Goal: Information Seeking & Learning: Understand process/instructions

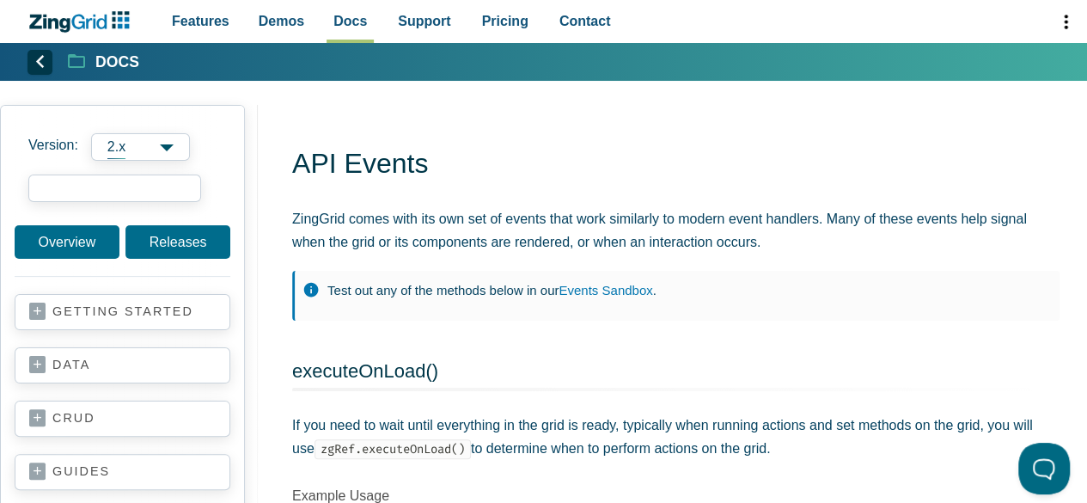
click at [110, 192] on input "search input" at bounding box center [114, 187] width 173 height 27
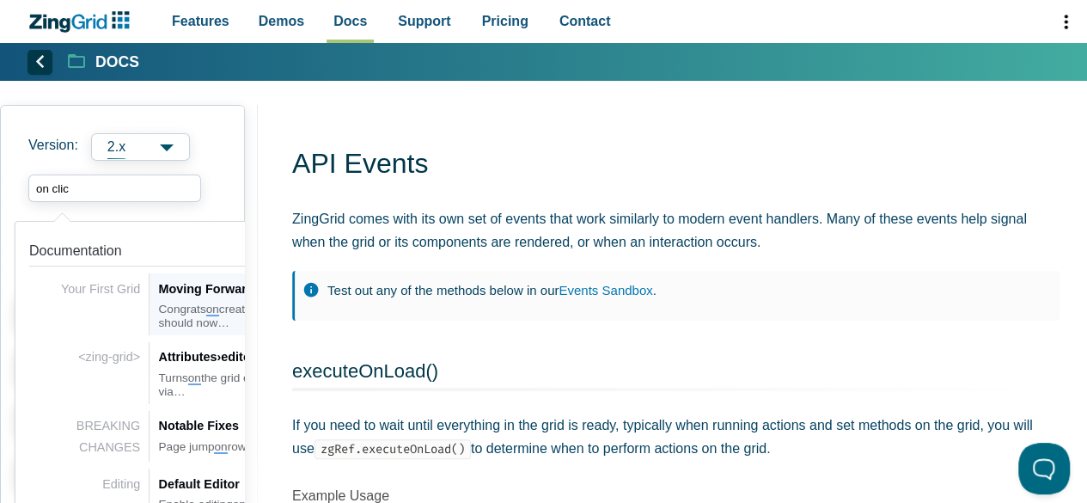
type input "on click"
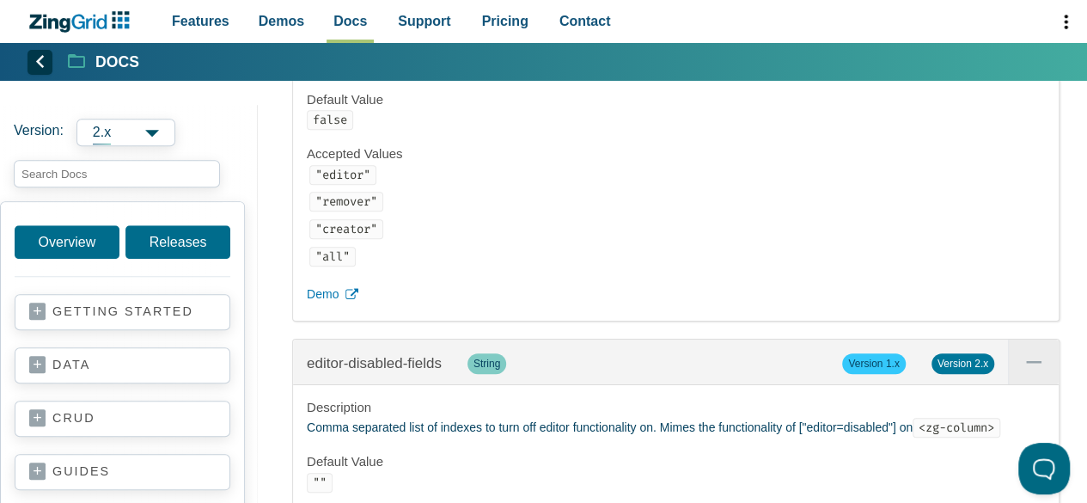
scroll to position [13667, 0]
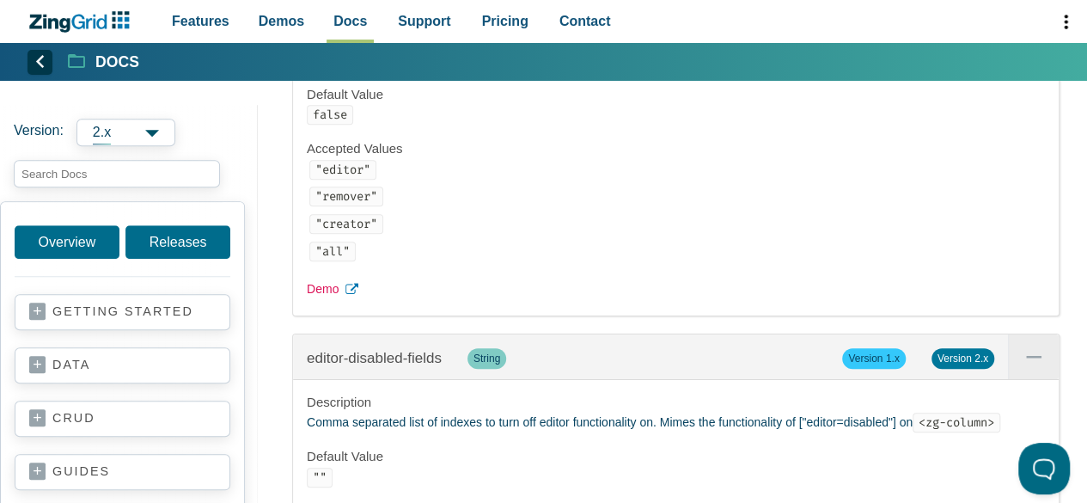
click at [321, 300] on span "Demo" at bounding box center [323, 289] width 32 height 21
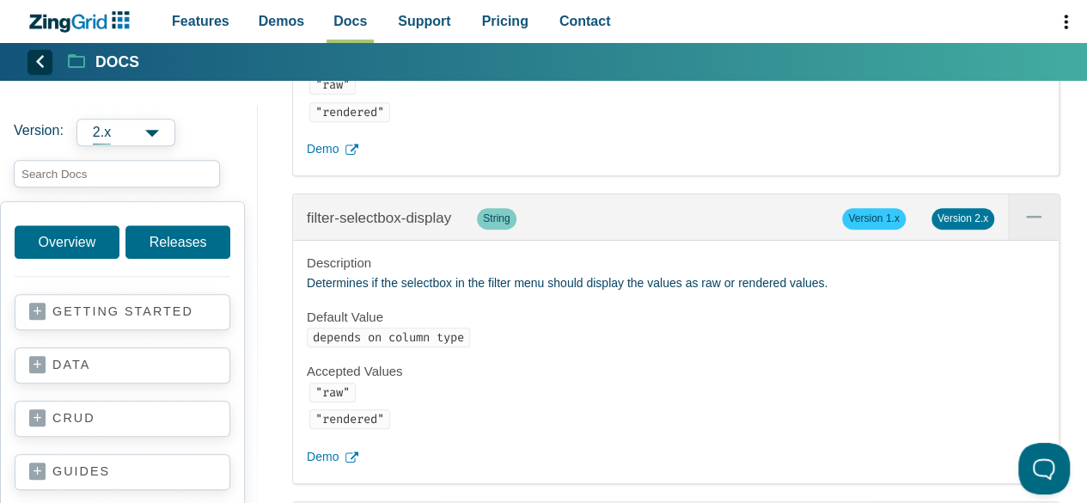
scroll to position [16999, 0]
click at [64, 168] on input "search input" at bounding box center [117, 173] width 206 height 27
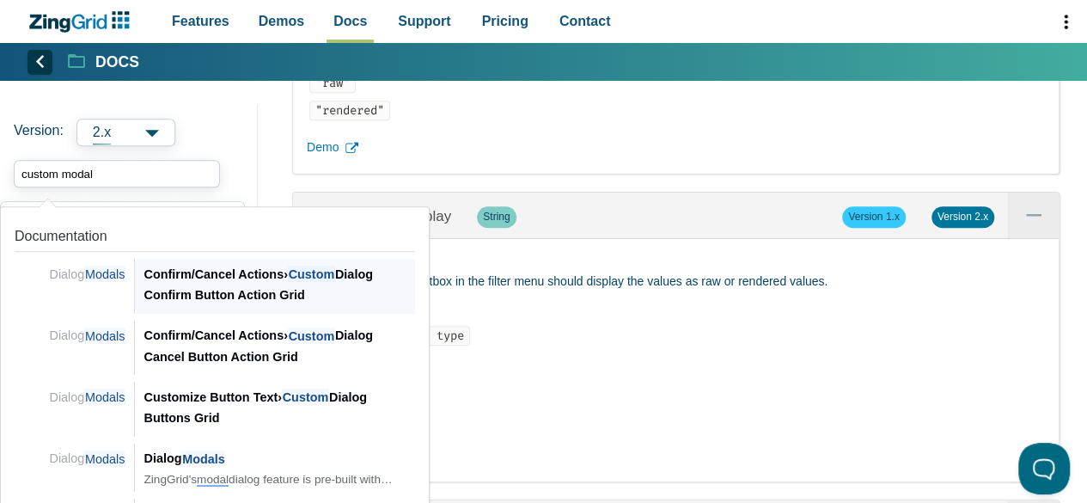
click at [271, 293] on div "Confirm/Cancel Actions › Custom Dialog Confirm Button Action Grid" at bounding box center [278, 285] width 271 height 42
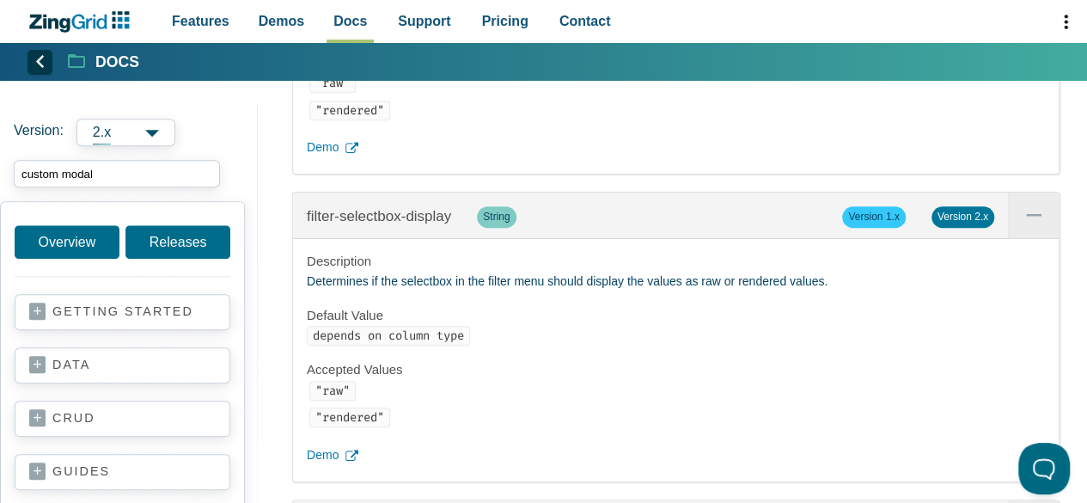
type input "custom modal"
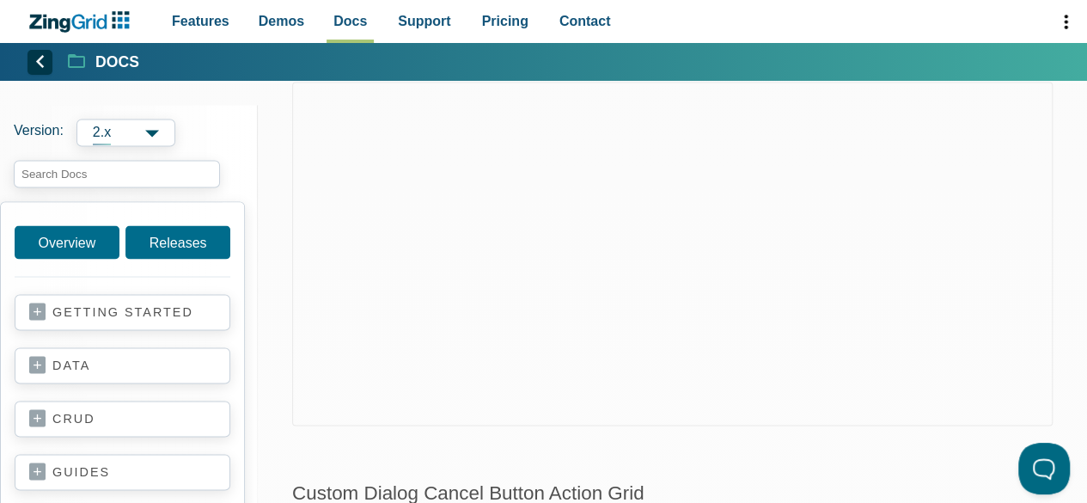
scroll to position [1418, 0]
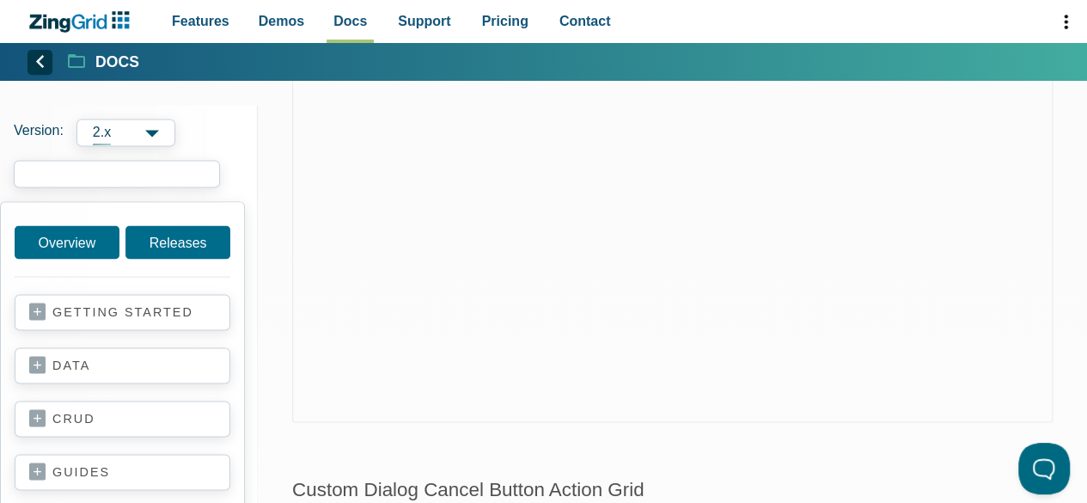
click at [92, 174] on input "search input" at bounding box center [117, 173] width 206 height 27
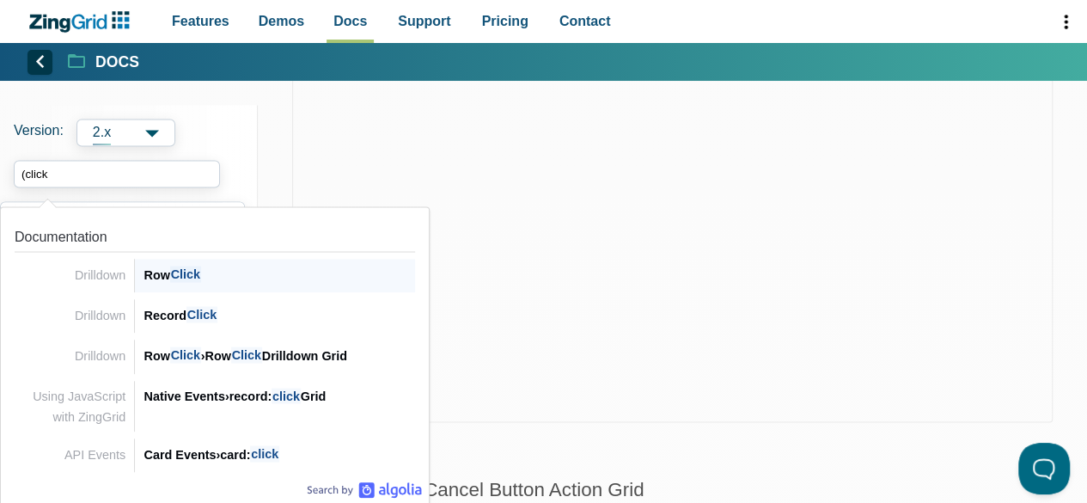
click at [191, 277] on span "Click" at bounding box center [185, 273] width 31 height 16
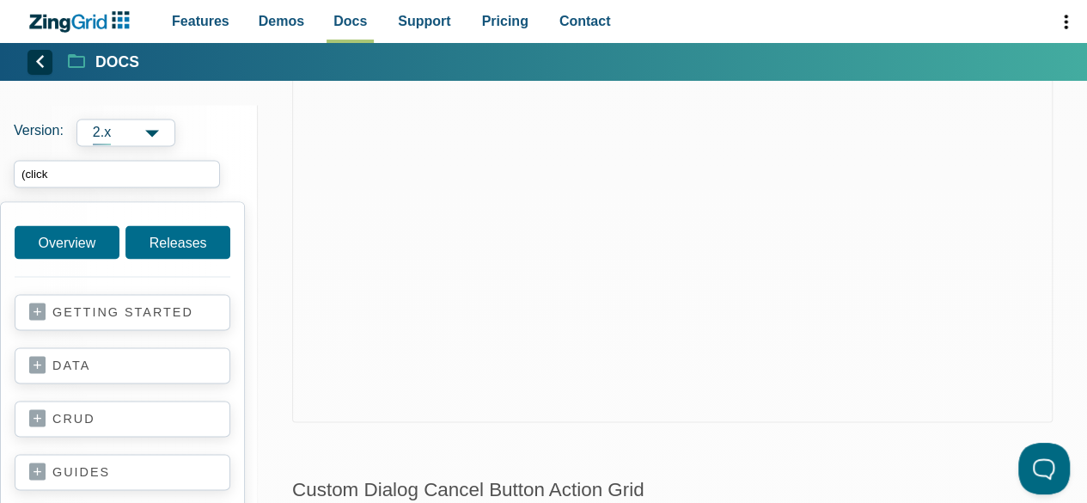
type input "(click"
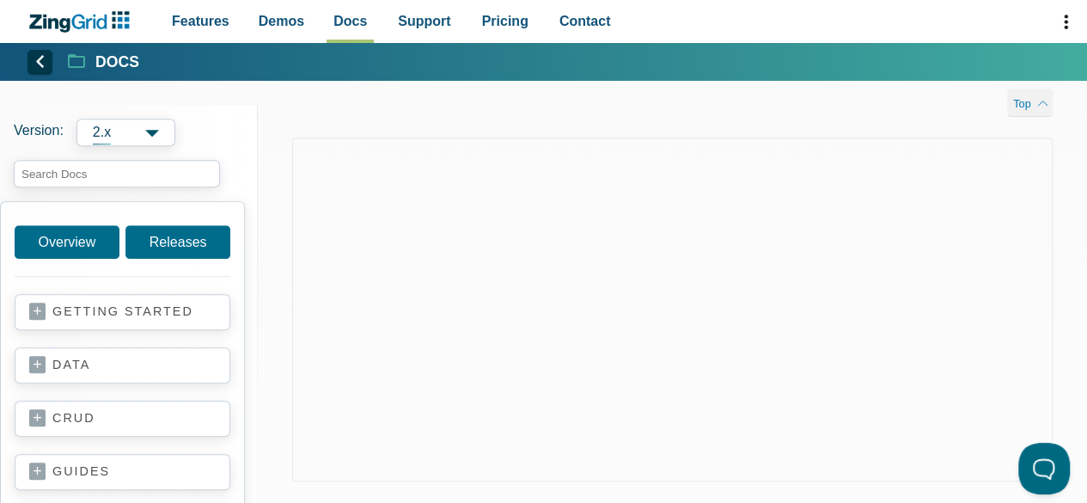
scroll to position [552, 0]
click at [125, 169] on input "search input" at bounding box center [117, 173] width 206 height 27
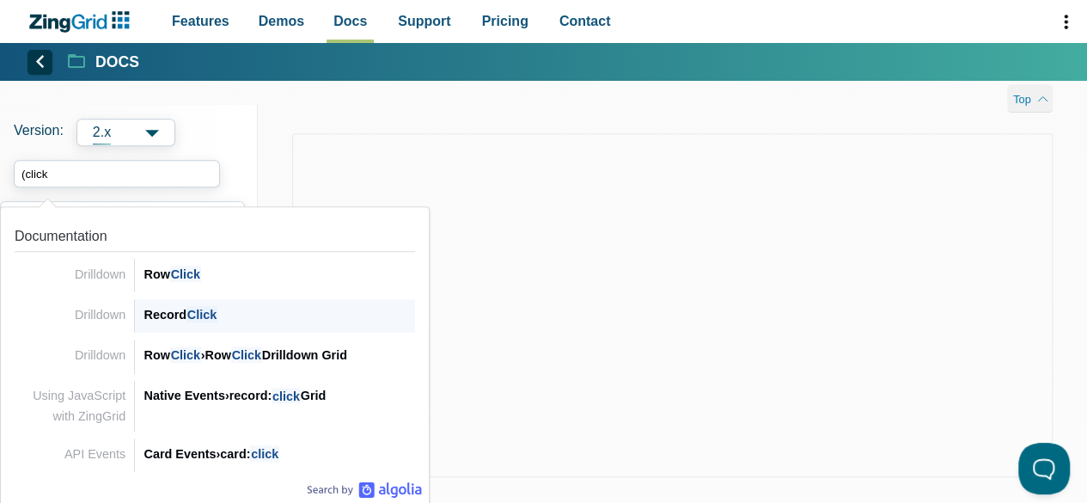
click at [198, 307] on span "Click" at bounding box center [201, 314] width 31 height 16
type input "(click"
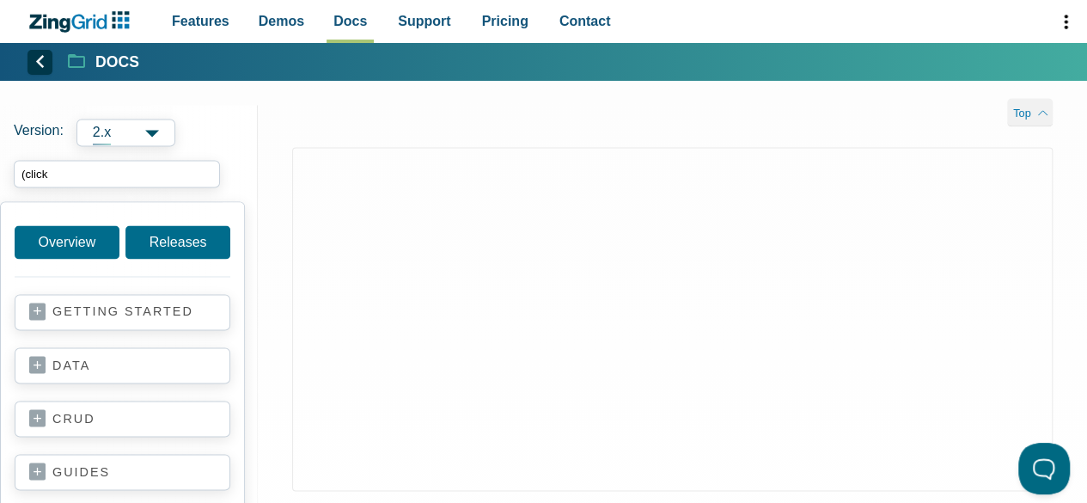
scroll to position [1287, 0]
